Goal: Navigation & Orientation: Find specific page/section

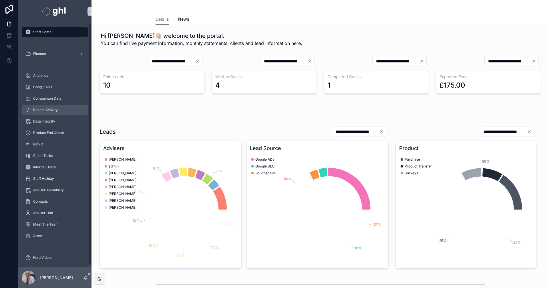
click at [51, 108] on span "Recent Activity" at bounding box center [45, 110] width 25 height 5
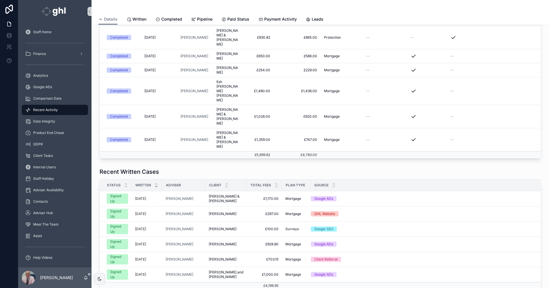
scroll to position [138, 0]
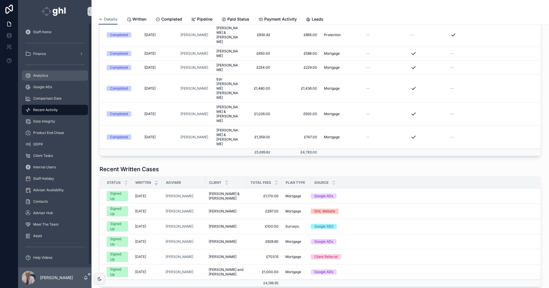
click at [45, 75] on span "Analytics" at bounding box center [40, 75] width 15 height 5
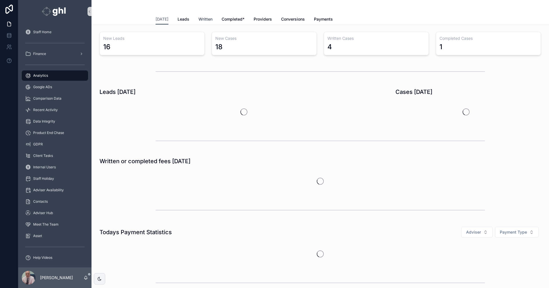
click at [200, 19] on span "Written" at bounding box center [206, 19] width 14 height 6
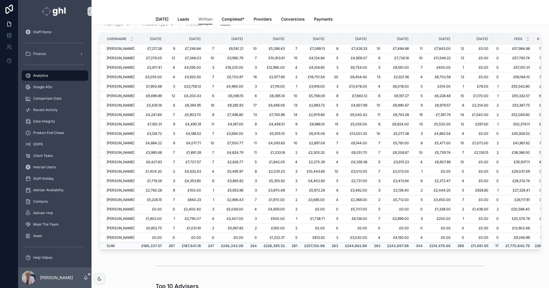
scroll to position [18, 0]
